Goal: Find contact information: Find contact information

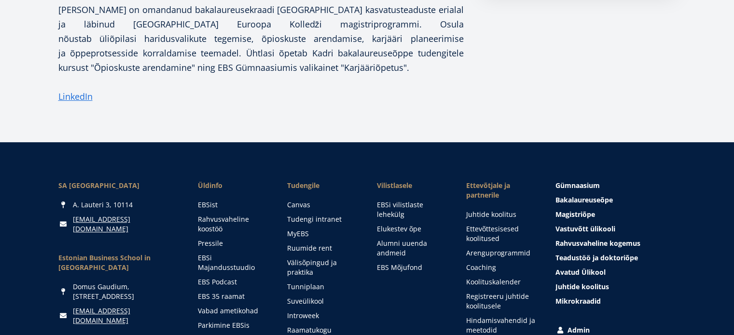
scroll to position [41, 0]
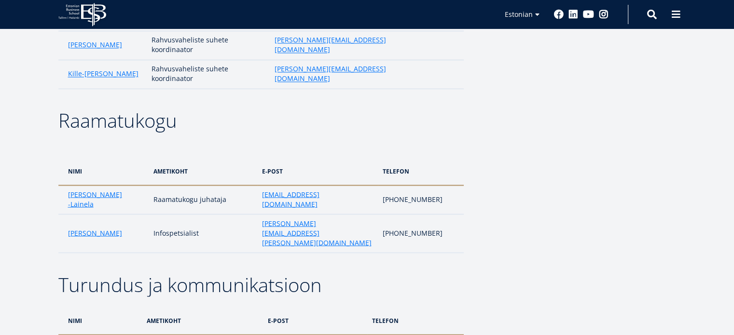
scroll to position [1689, 0]
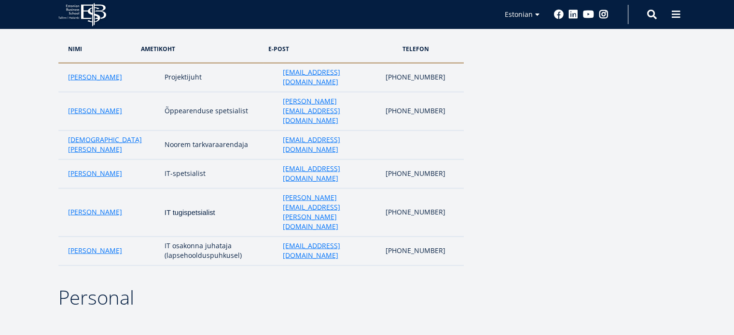
scroll to position [2308, 0]
